Goal: Information Seeking & Learning: Find specific fact

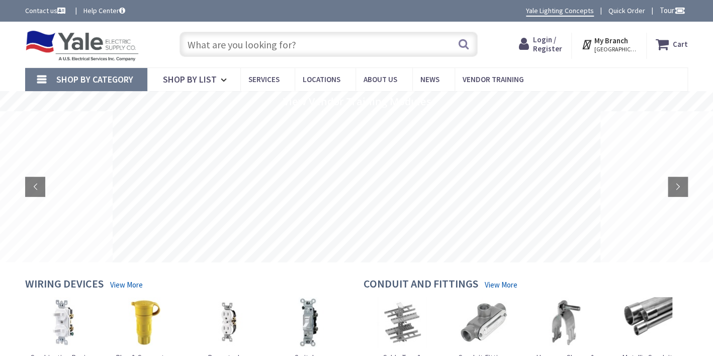
click at [276, 46] on input "text" at bounding box center [329, 44] width 299 height 25
click at [294, 44] on input "text" at bounding box center [329, 44] width 299 height 25
paste input "F30T8/CW"
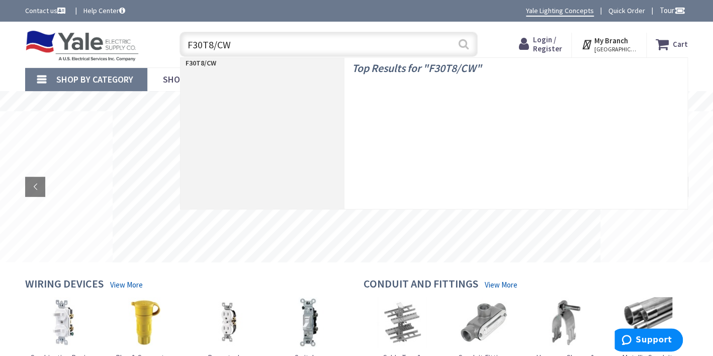
type input "F30T8/CW"
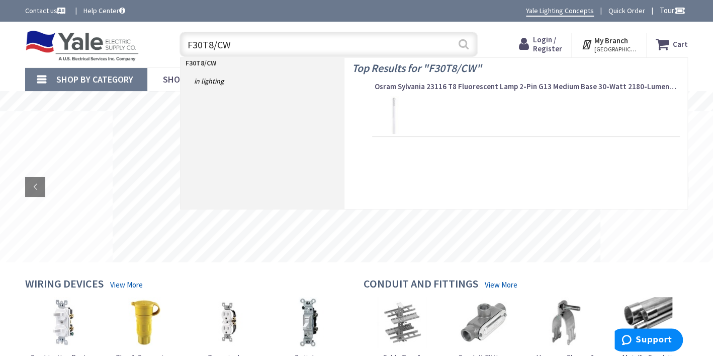
drag, startPoint x: 464, startPoint y: 45, endPoint x: 458, endPoint y: 48, distance: 6.5
click at [464, 45] on button "Search" at bounding box center [463, 44] width 13 height 23
